Goal: Consume media (video, audio)

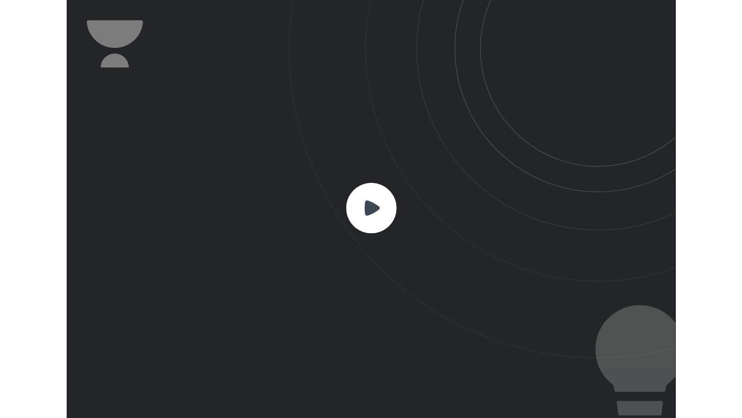
scroll to position [320, 467]
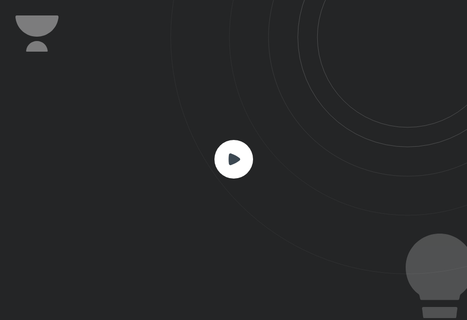
click at [228, 170] on rect at bounding box center [234, 159] width 39 height 39
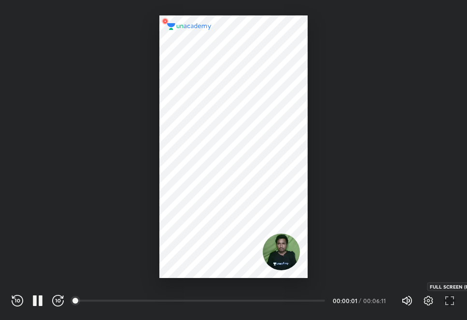
click at [445, 302] on icon "button" at bounding box center [450, 301] width 12 height 12
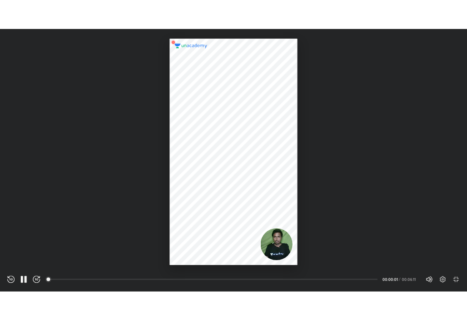
scroll to position [418, 742]
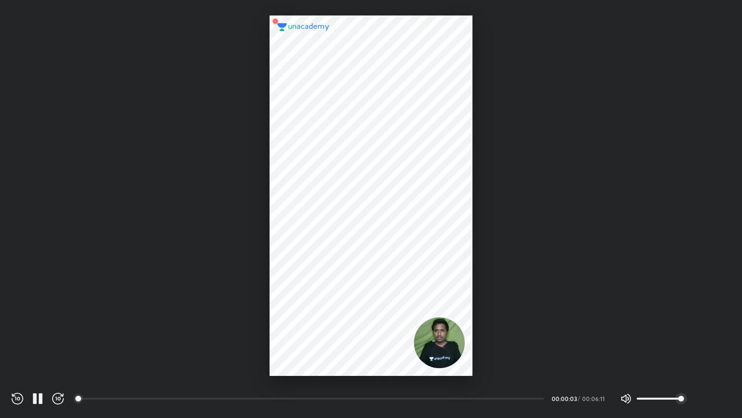
click at [467, 320] on icon "button" at bounding box center [704, 398] width 12 height 12
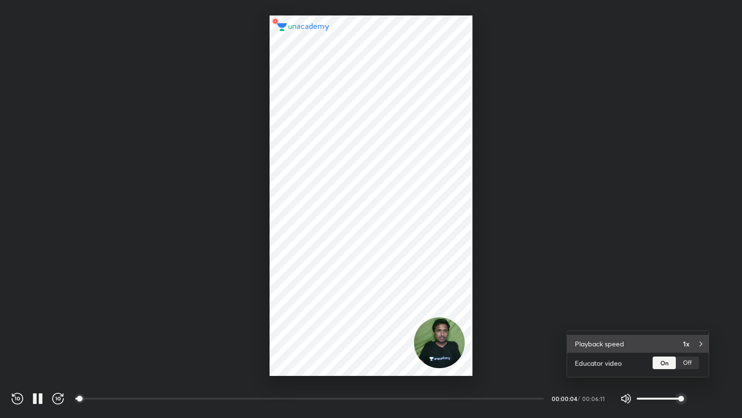
click at [467, 320] on div "Playback speed 1x" at bounding box center [638, 343] width 142 height 18
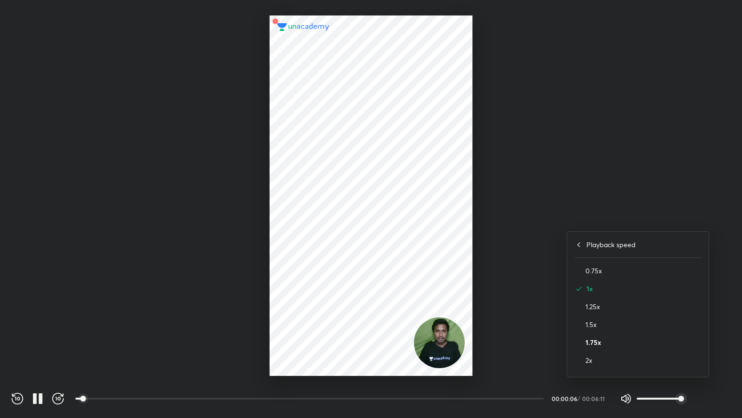
click at [467, 320] on h4 "1.75x" at bounding box center [644, 342] width 116 height 10
click at [376, 302] on div at bounding box center [371, 209] width 742 height 418
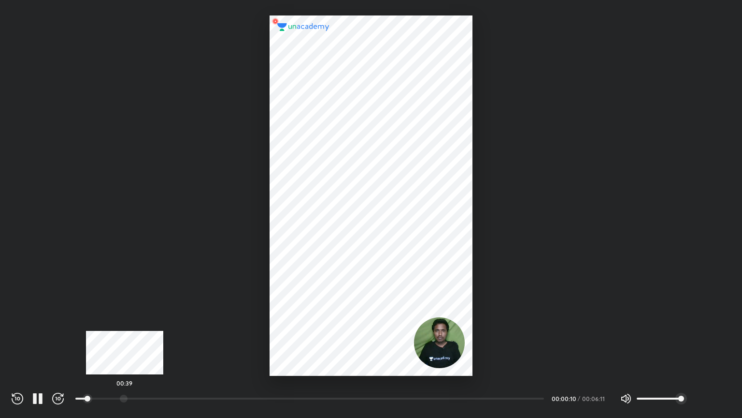
click at [125, 320] on div at bounding box center [124, 398] width 8 height 8
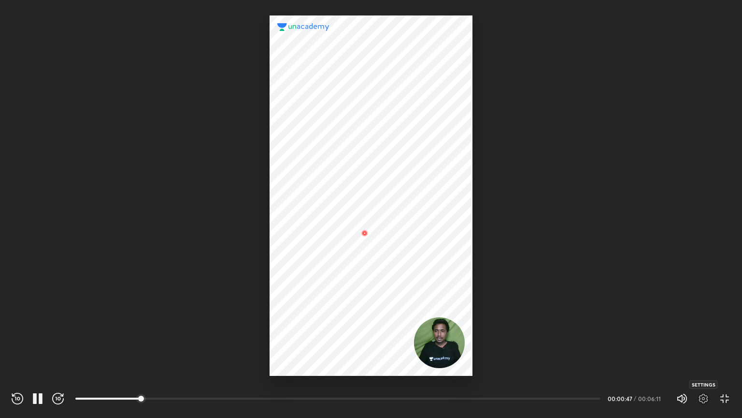
click at [467, 320] on icon "button" at bounding box center [704, 398] width 12 height 12
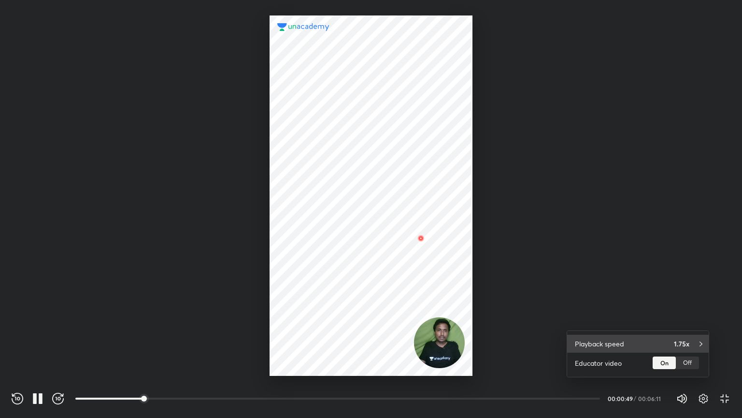
click at [467, 320] on div "Playback speed 1.75x" at bounding box center [638, 343] width 142 height 18
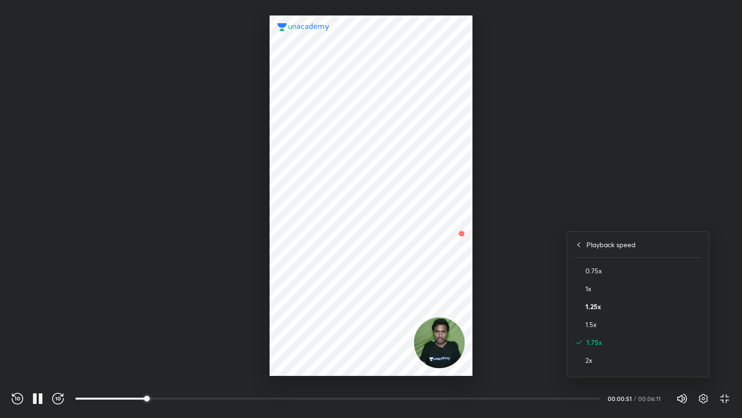
click at [467, 306] on h4 "1.25x" at bounding box center [644, 306] width 116 height 10
click at [467, 216] on div at bounding box center [371, 209] width 742 height 418
click at [467, 320] on icon "button" at bounding box center [704, 398] width 12 height 12
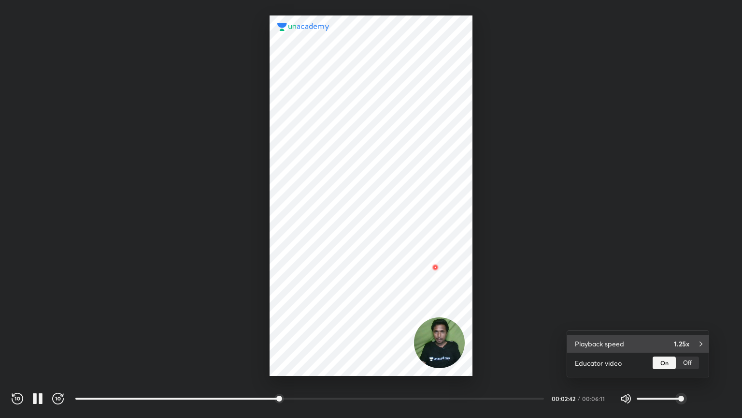
click at [467, 320] on h4 "1.25x" at bounding box center [681, 343] width 15 height 10
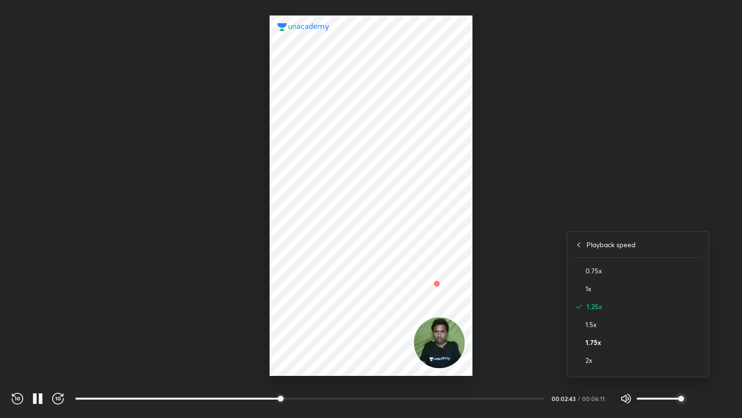
click at [467, 320] on h4 "1.75x" at bounding box center [644, 342] width 116 height 10
click at [467, 233] on div at bounding box center [371, 209] width 742 height 418
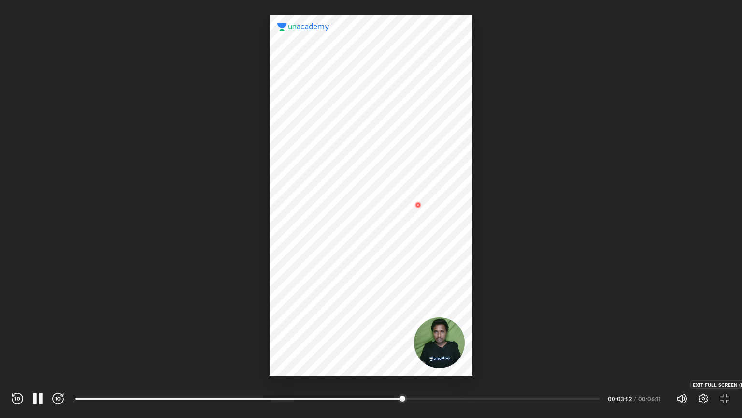
click at [467, 320] on icon "button" at bounding box center [725, 398] width 12 height 12
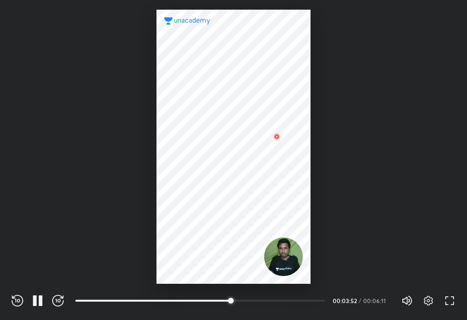
scroll to position [320, 467]
